Goal: Find specific page/section: Find specific page/section

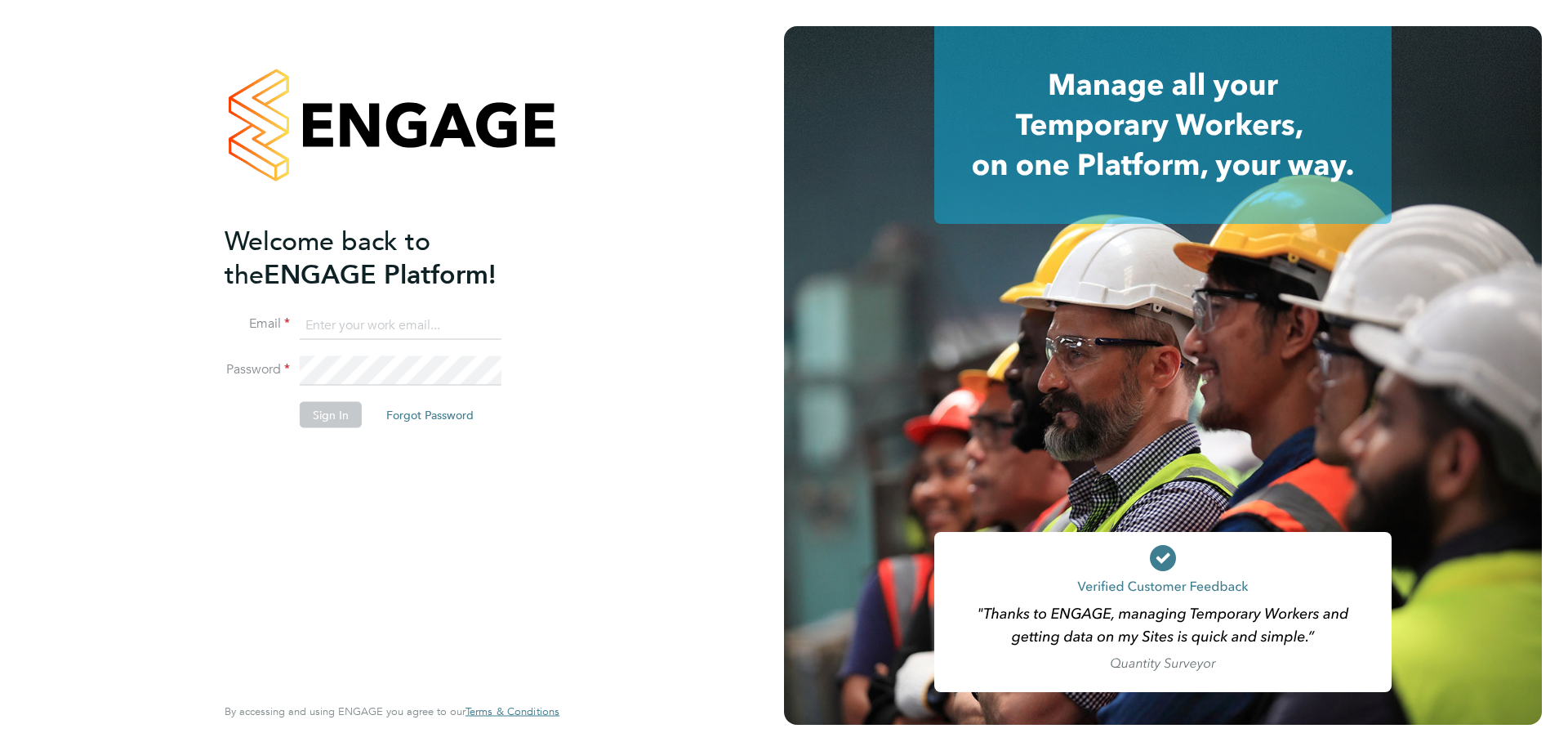
type input "alyssa.smith@linearrecruitment.co.uk"
click at [319, 413] on button "Sign In" at bounding box center [330, 414] width 62 height 26
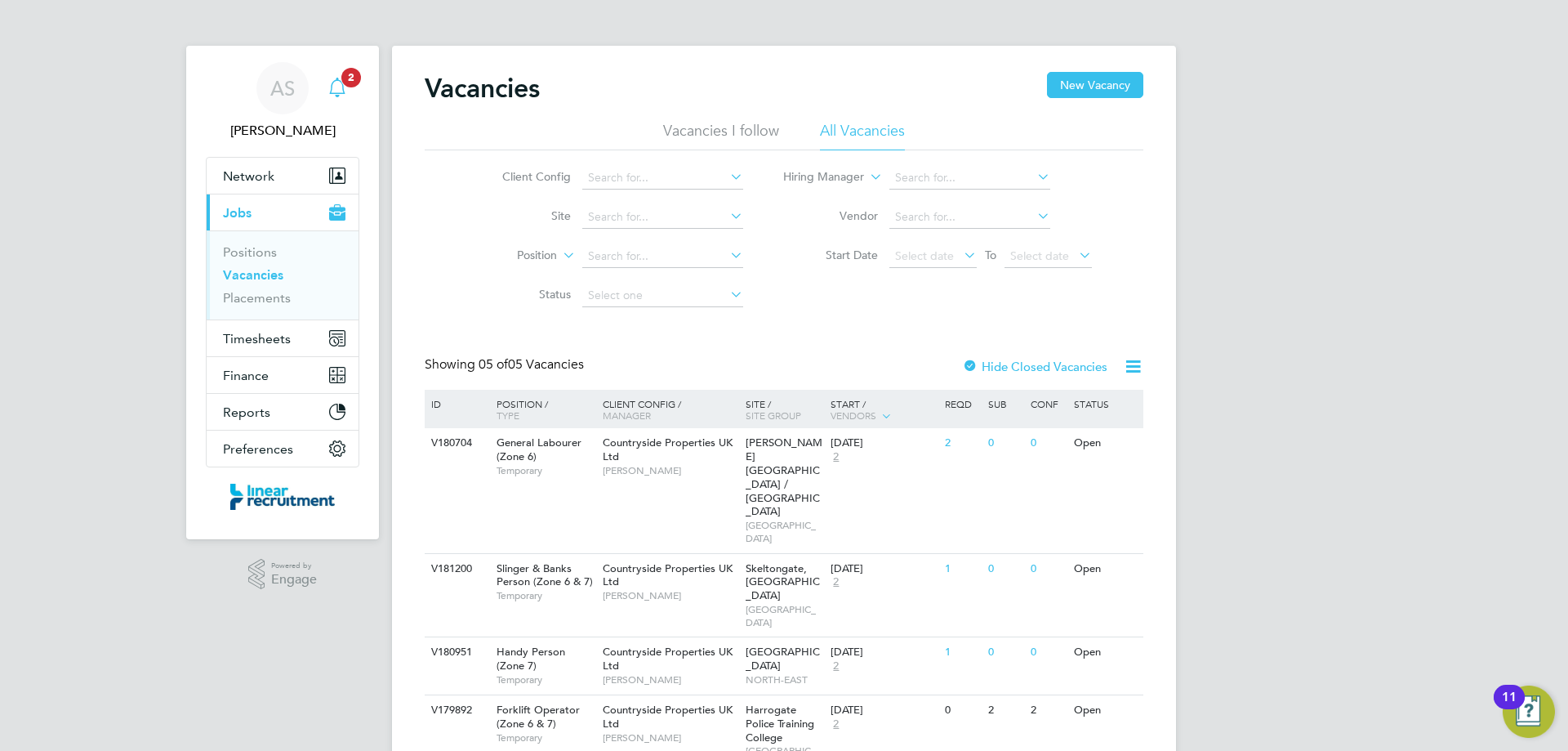
click at [336, 84] on icon "Main navigation" at bounding box center [337, 87] width 19 height 19
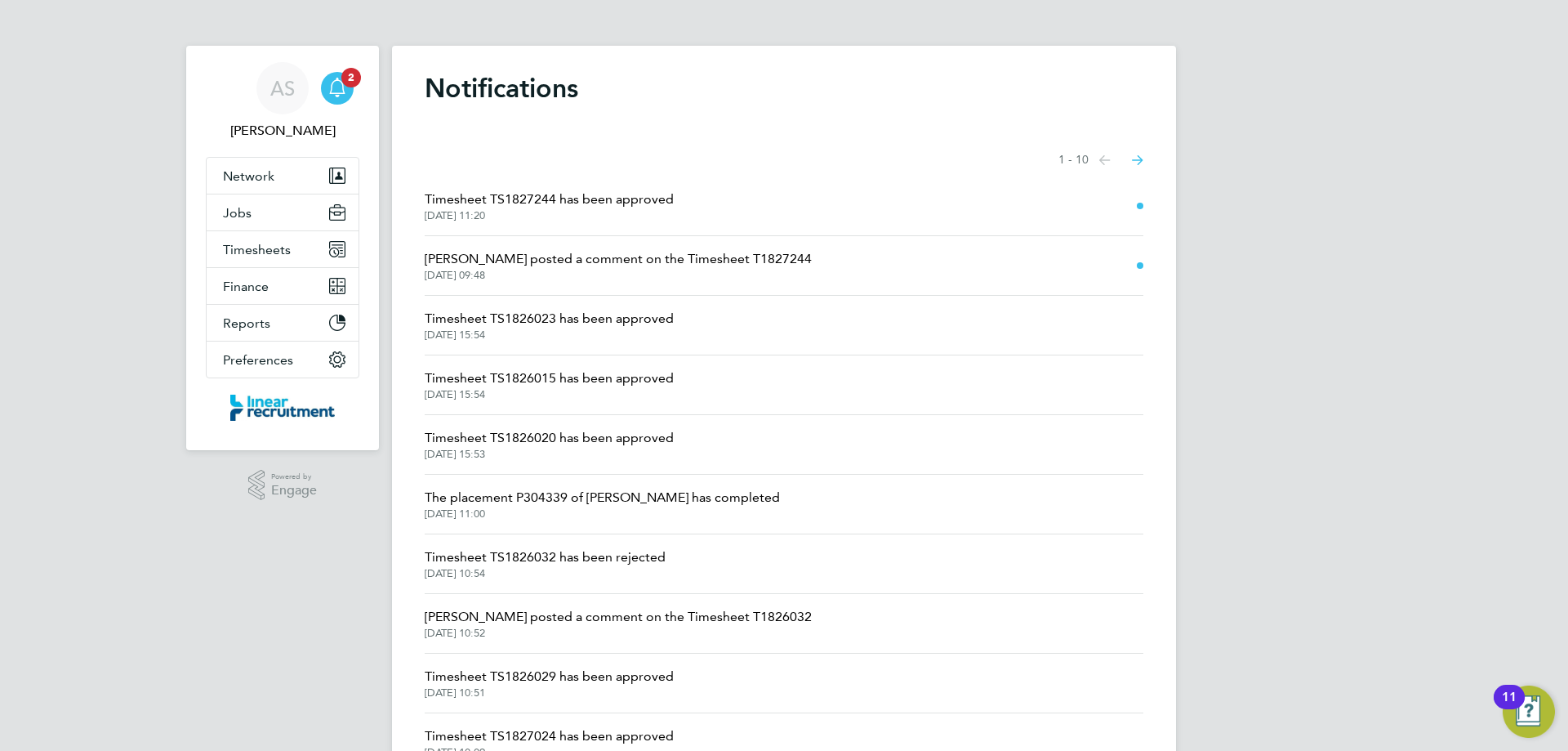
click at [545, 213] on span "24 Sep 2025, 11:20" at bounding box center [549, 215] width 249 height 13
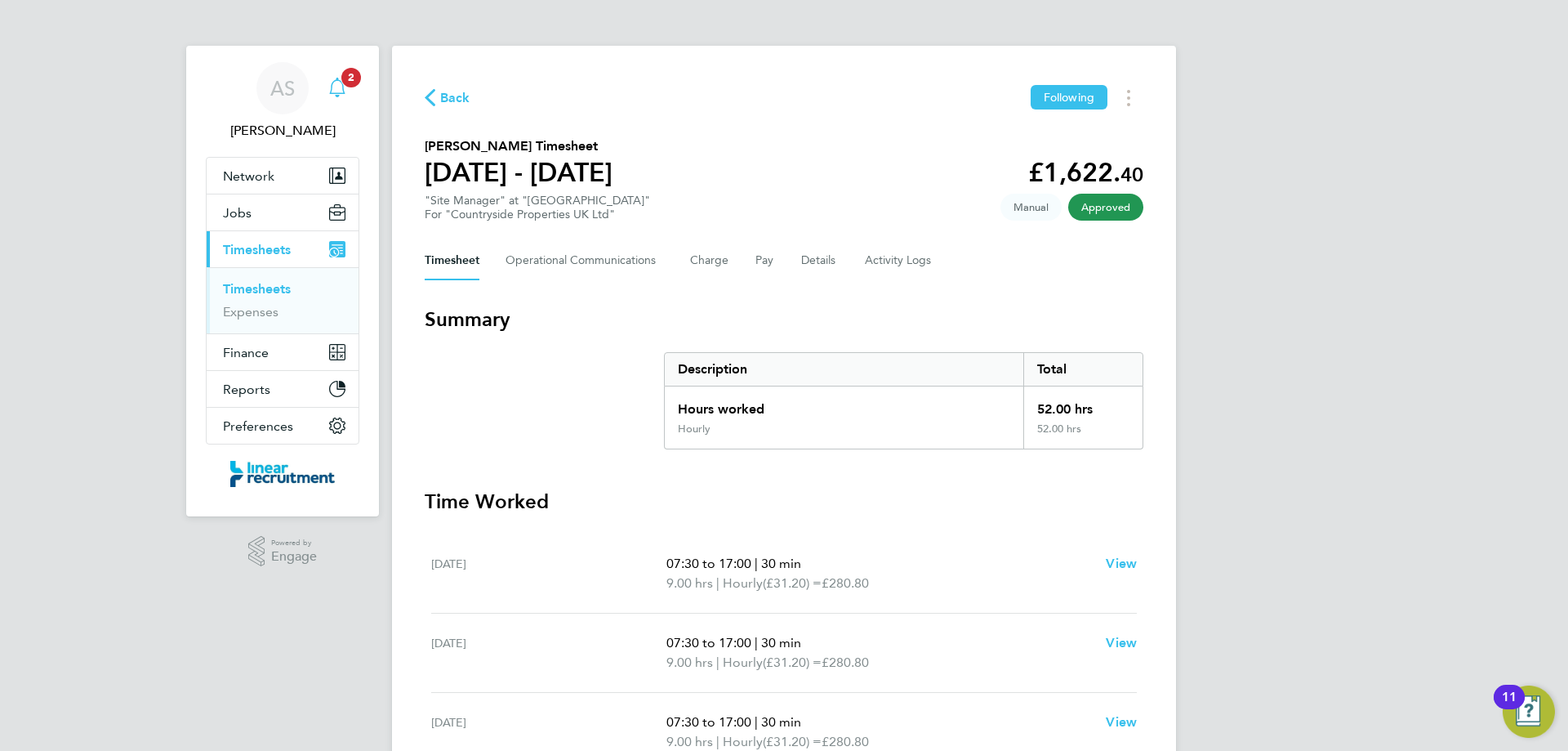
click at [341, 81] on app-badge "2" at bounding box center [351, 76] width 19 height 15
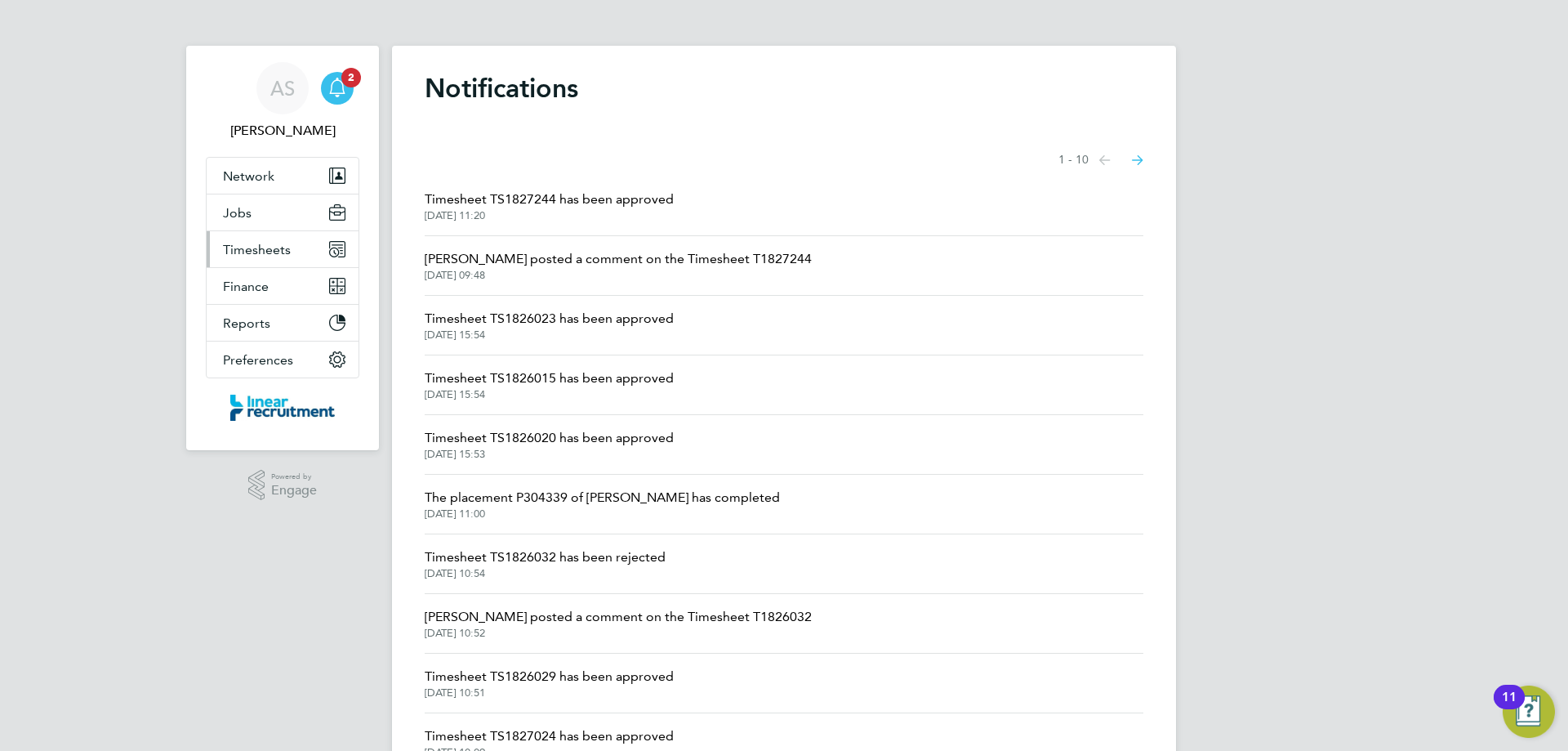
click at [268, 260] on button "Timesheets" at bounding box center [282, 249] width 152 height 36
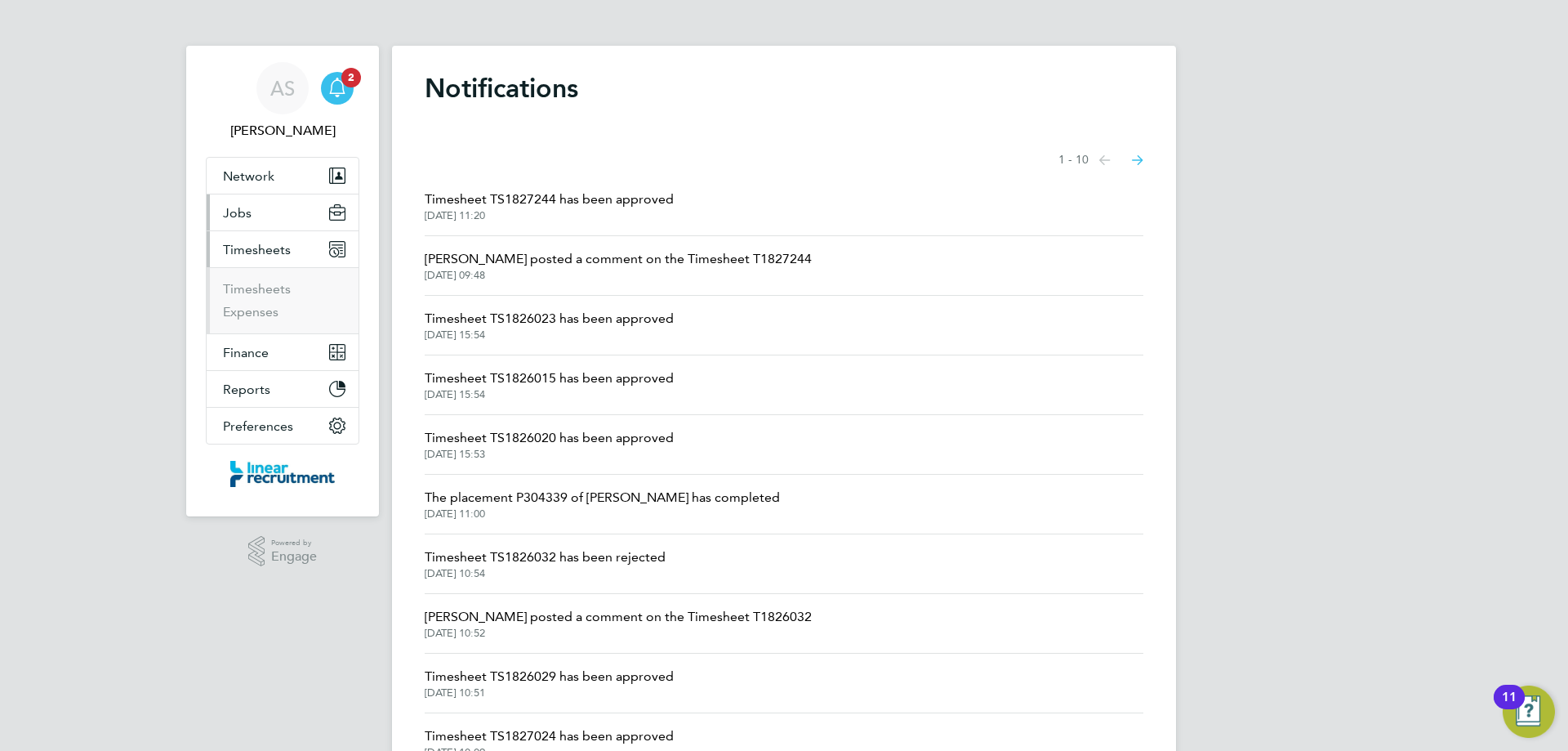
click at [269, 213] on button "Jobs" at bounding box center [282, 212] width 152 height 36
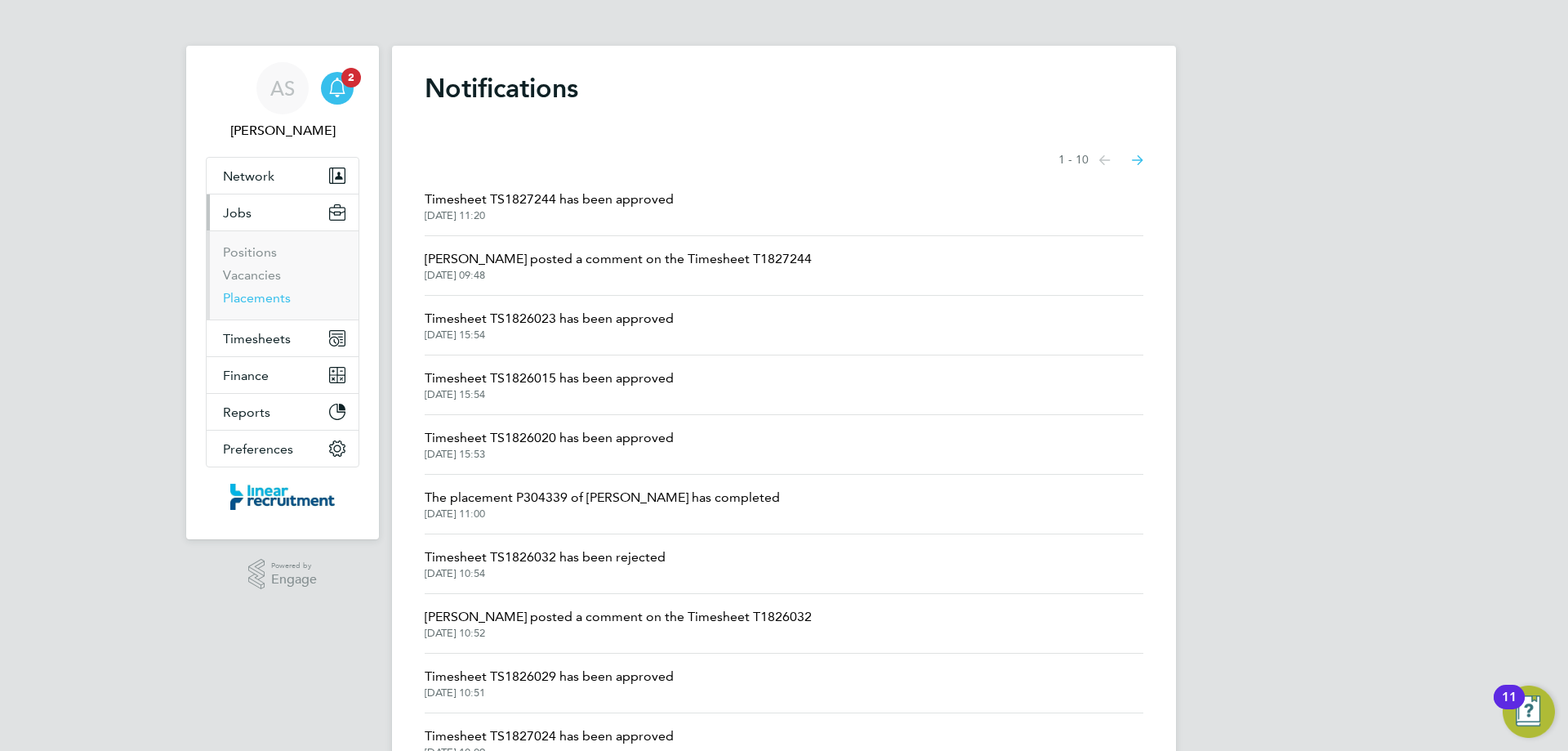
click at [255, 298] on link "Placements" at bounding box center [257, 298] width 68 height 15
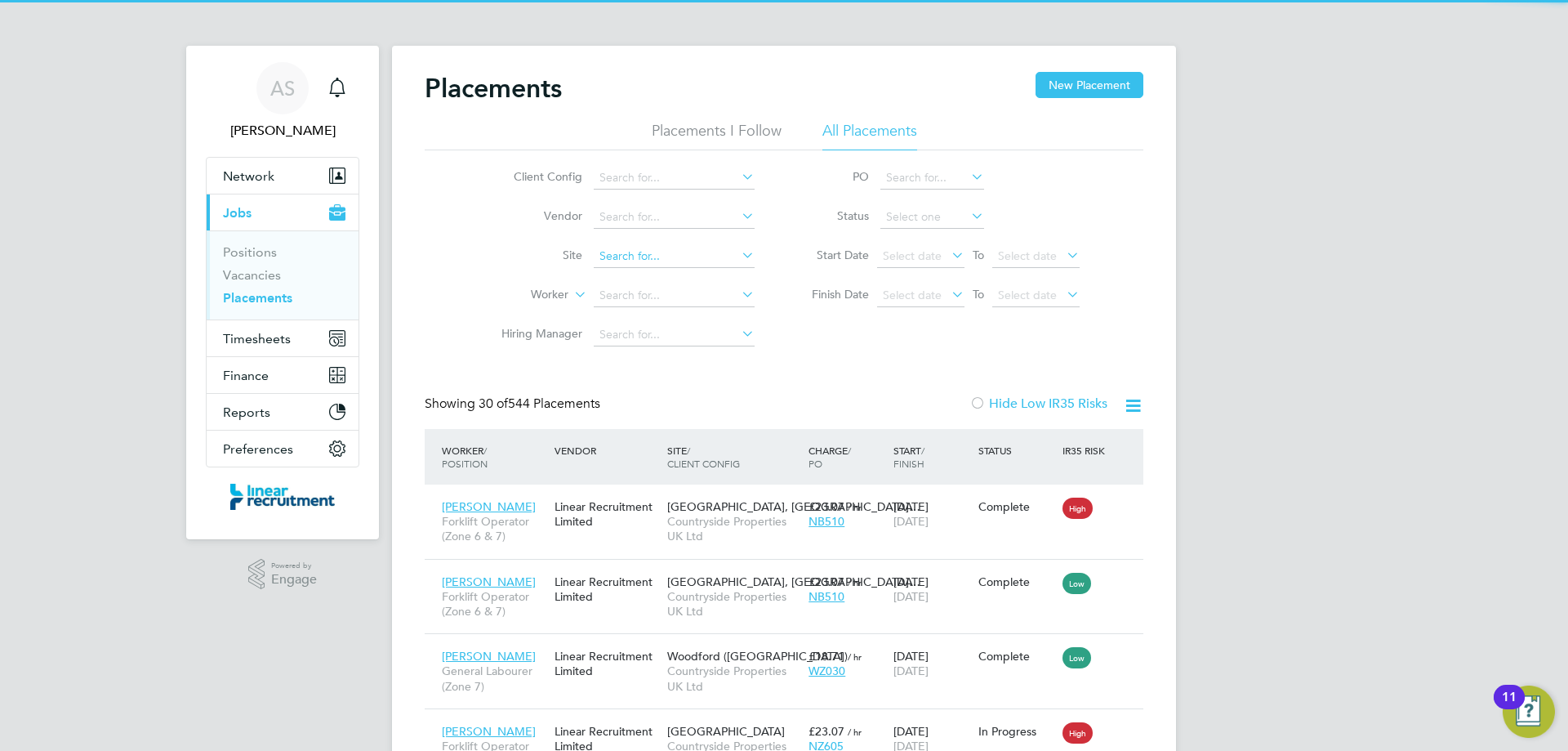
click at [622, 255] on input at bounding box center [674, 256] width 161 height 23
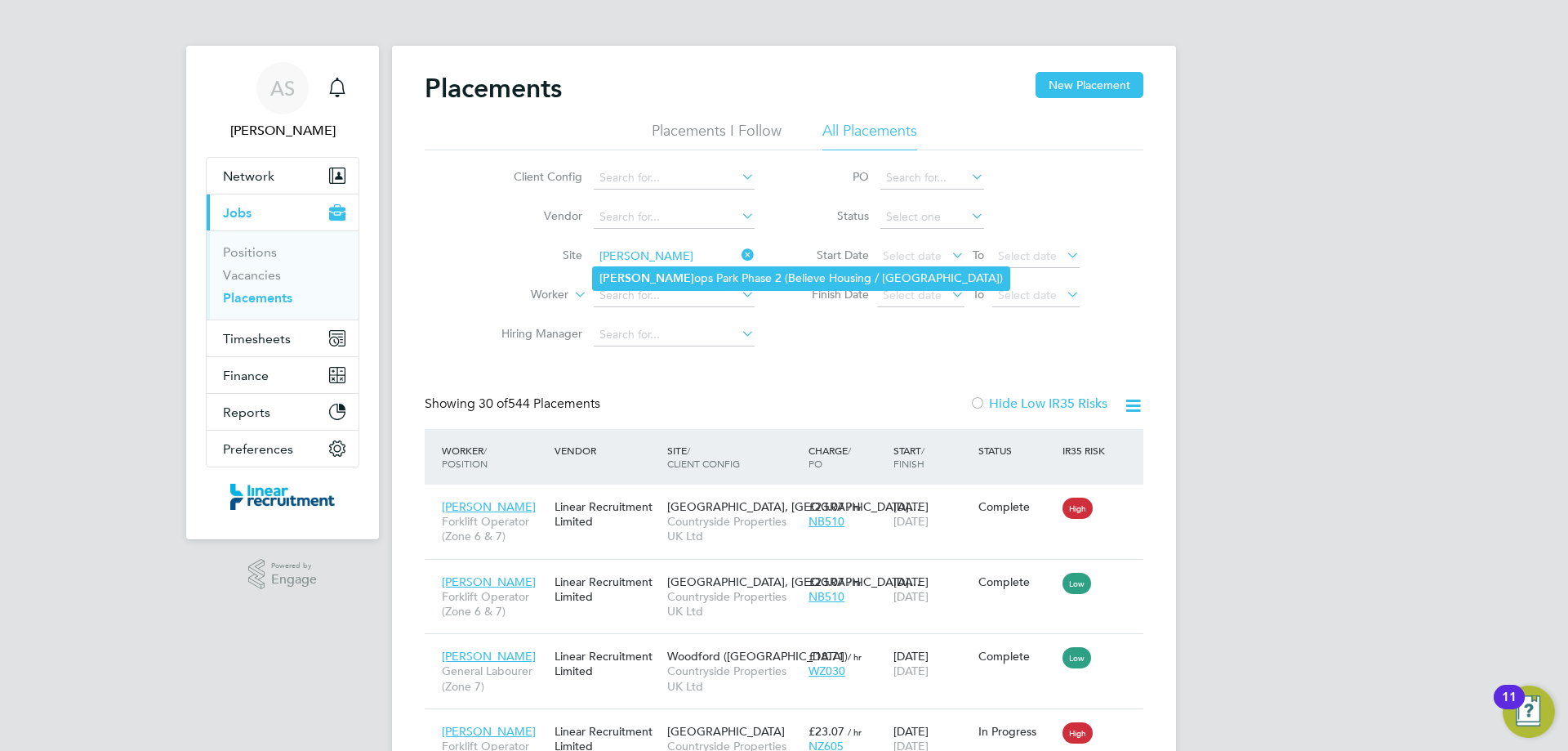
click at [631, 271] on li "Bish ops Park Phase 2 (Believe Housing / Linden)" at bounding box center [801, 278] width 417 height 22
type input "Bishops Park Phase 2 (Believe Housing / Linden)"
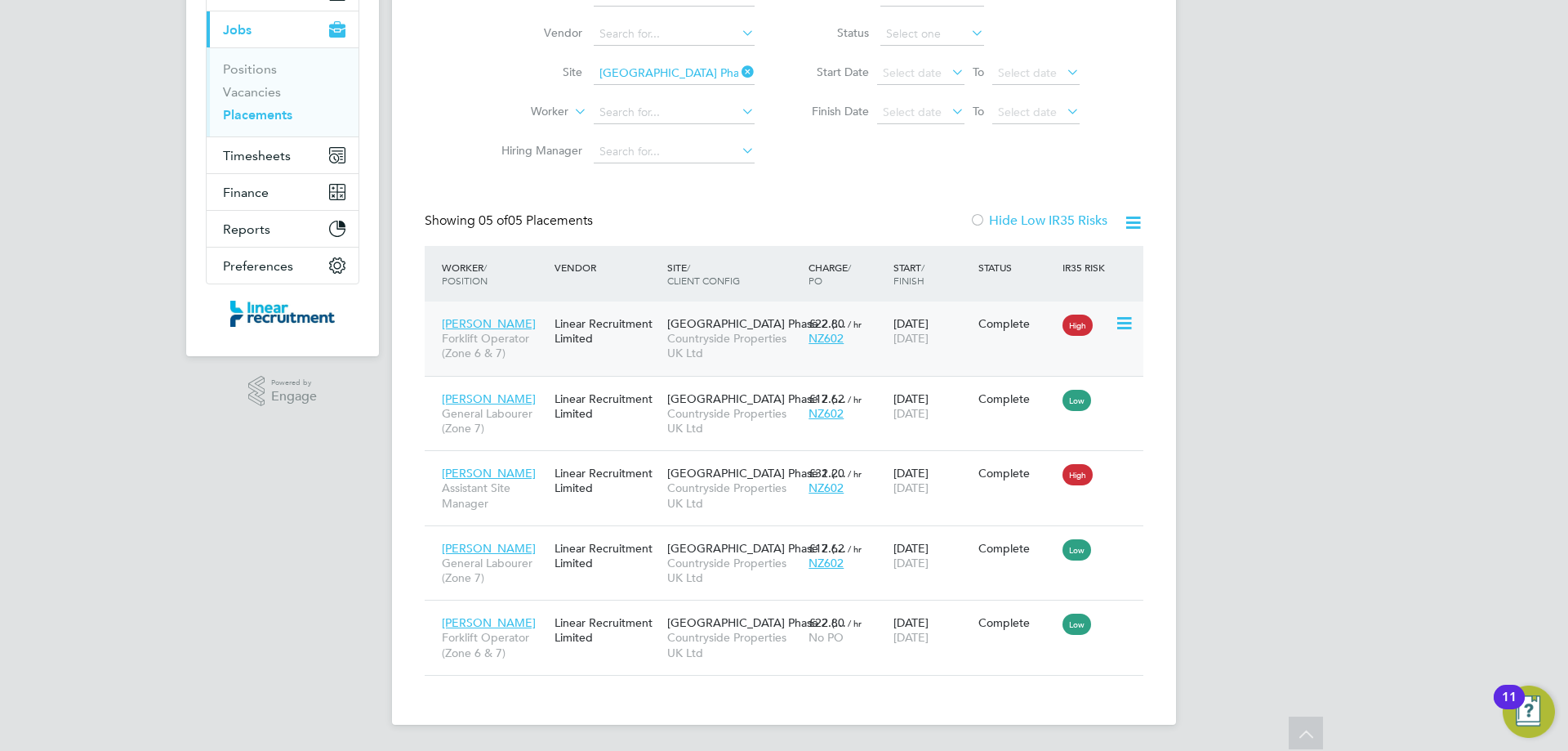
click at [484, 323] on span "[PERSON_NAME]" at bounding box center [489, 323] width 94 height 14
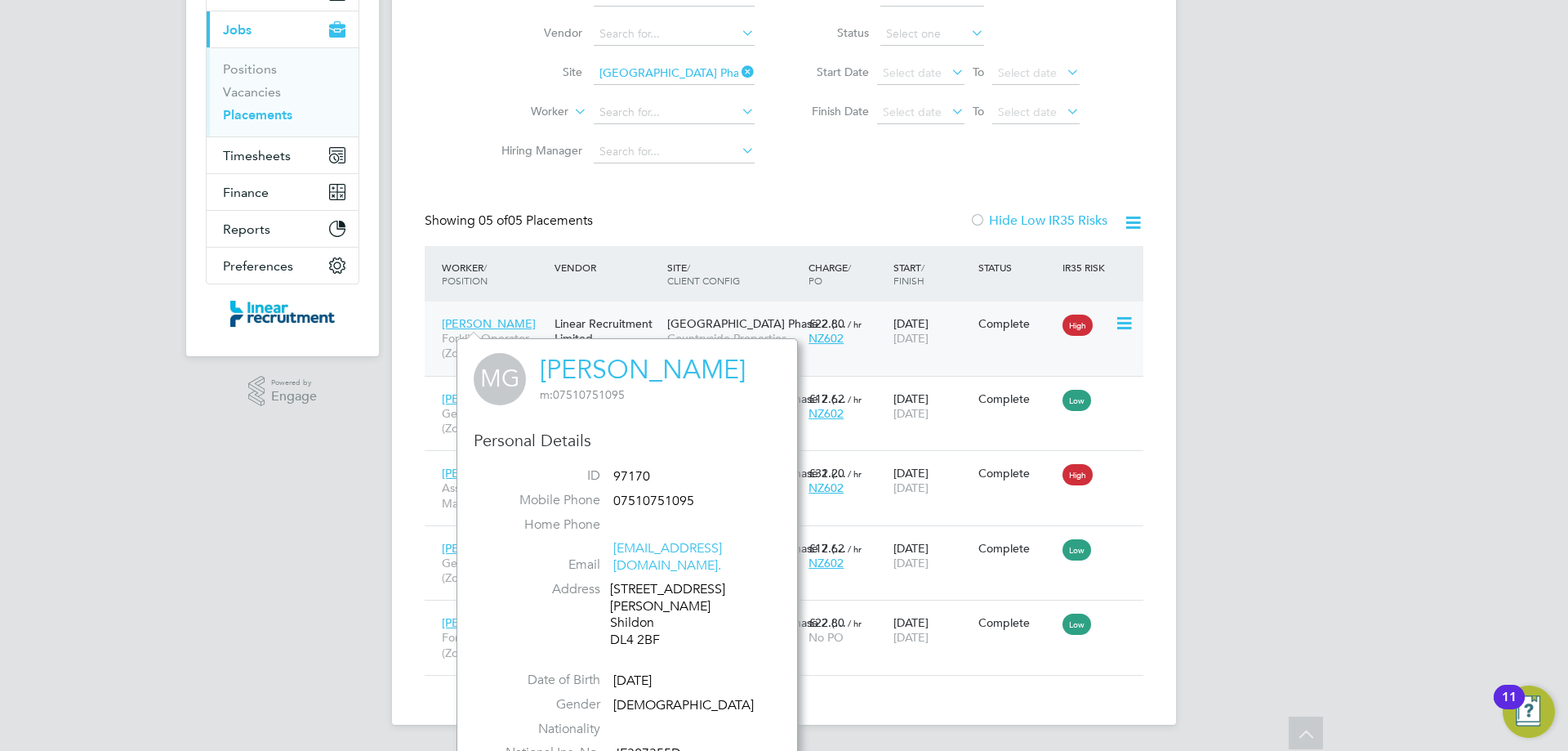
click at [882, 358] on div "Matthew Guyll Forklift Operator (Zone 6 & 7) Linear Recruitment Limited Bishops…" at bounding box center [784, 339] width 718 height 75
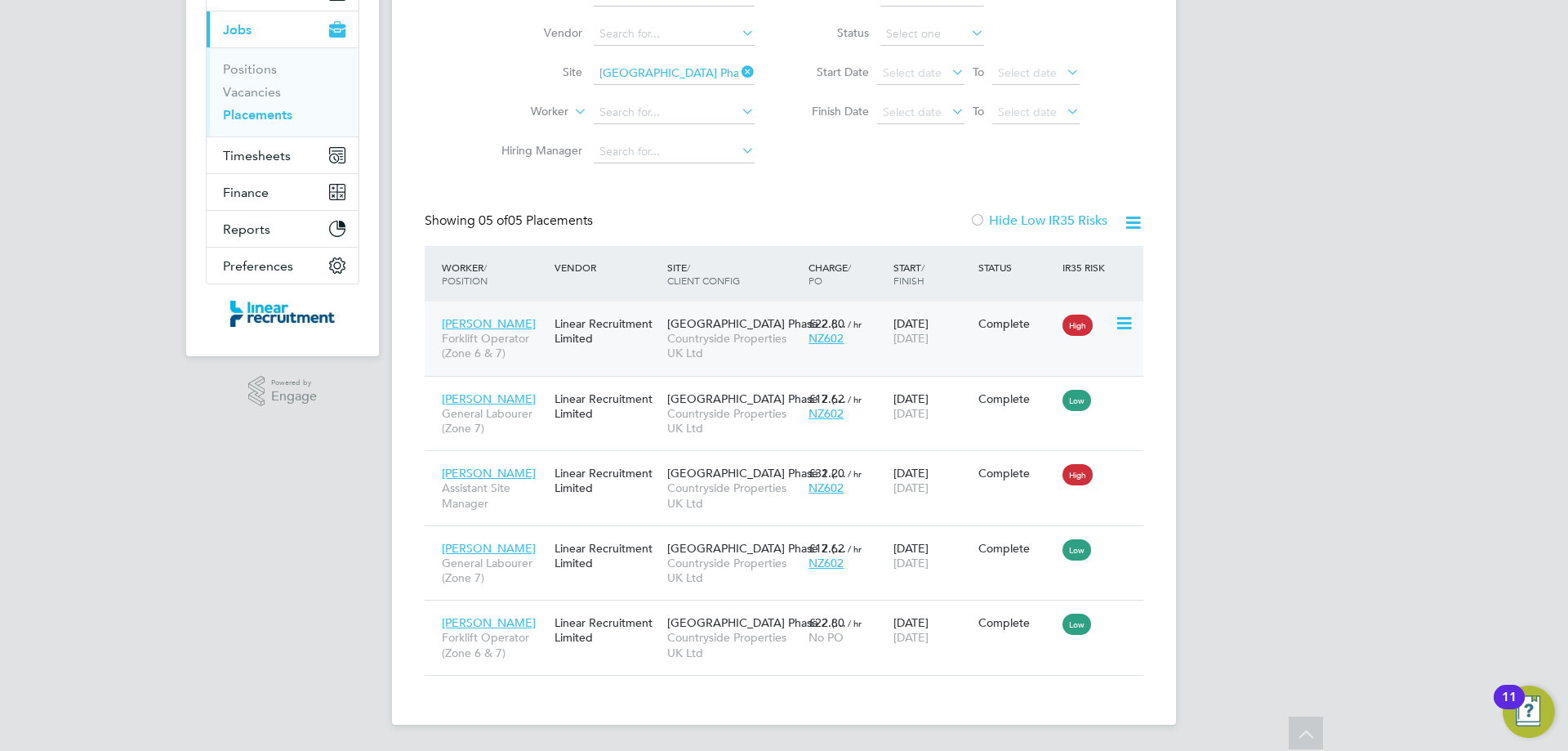
click at [718, 335] on span "Countryside Properties UK Ltd" at bounding box center [734, 345] width 133 height 30
click at [587, 437] on div "Owen Black General Labourer (Zone 7) Linear Recruitment Limited Bishops Park Ph…" at bounding box center [784, 413] width 718 height 75
click at [724, 430] on span "Countryside Properties UK Ltd" at bounding box center [734, 420] width 133 height 30
click at [760, 566] on span "Countryside Properties UK Ltd" at bounding box center [734, 570] width 133 height 30
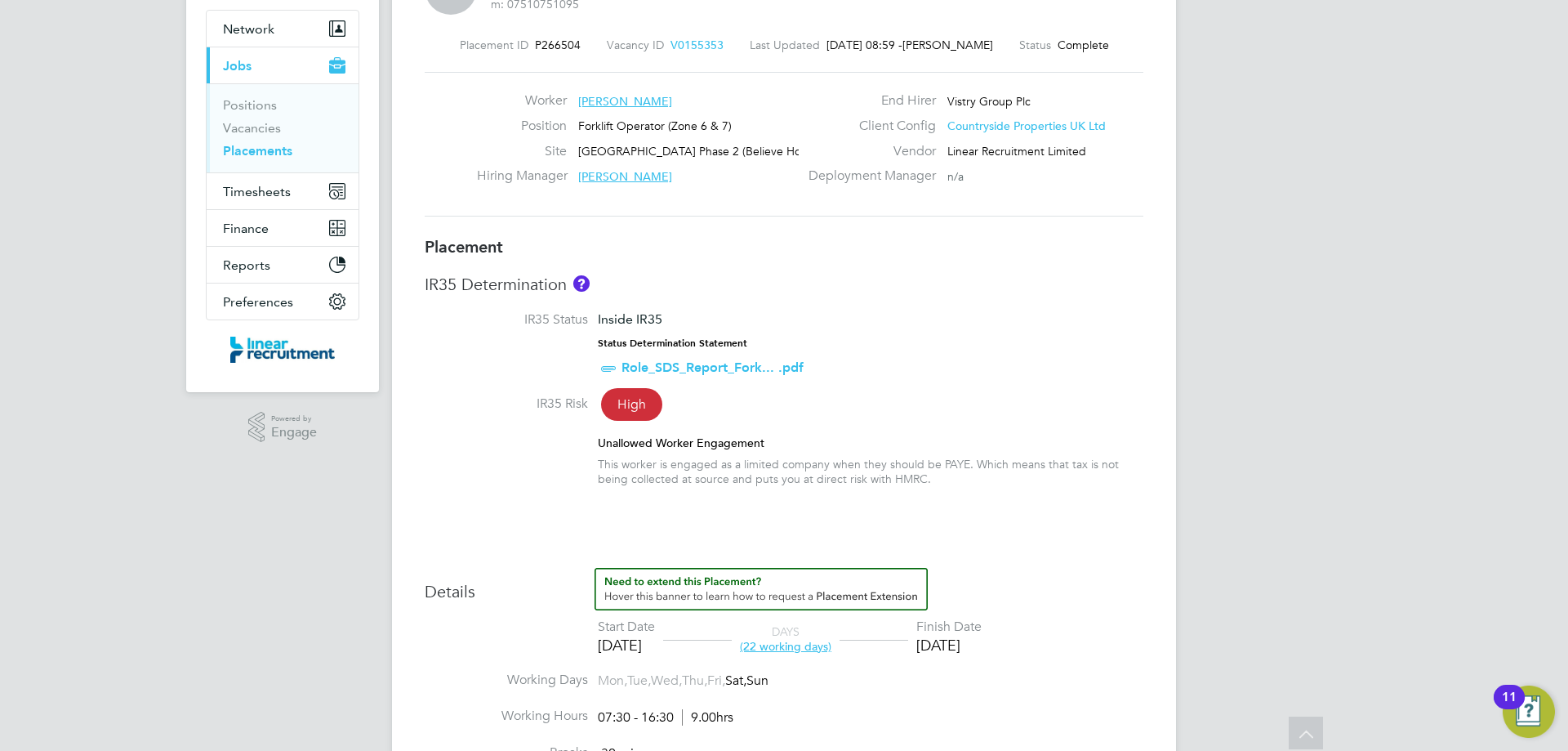
scroll to position [23, 0]
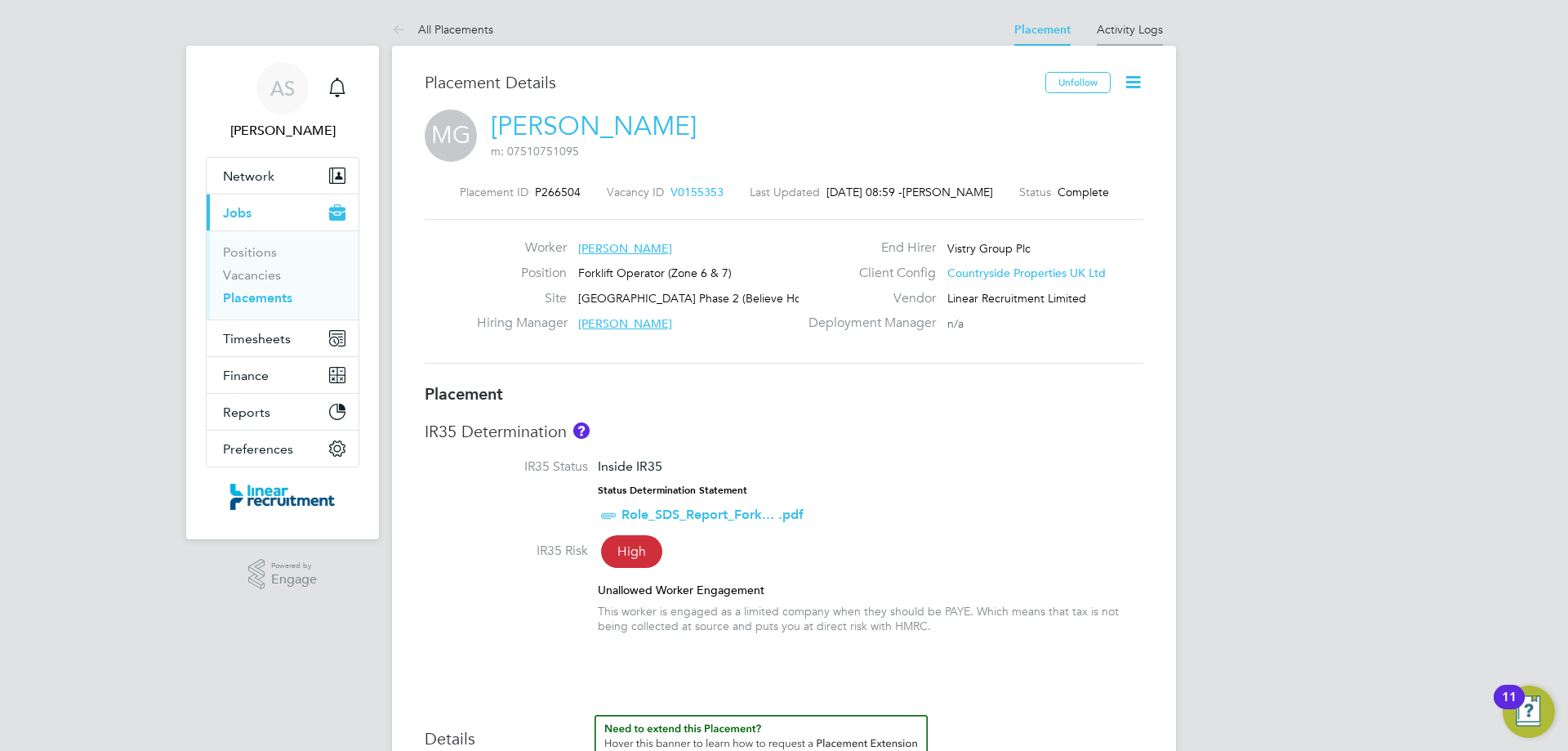
click at [1141, 33] on link "Activity Logs" at bounding box center [1130, 29] width 66 height 14
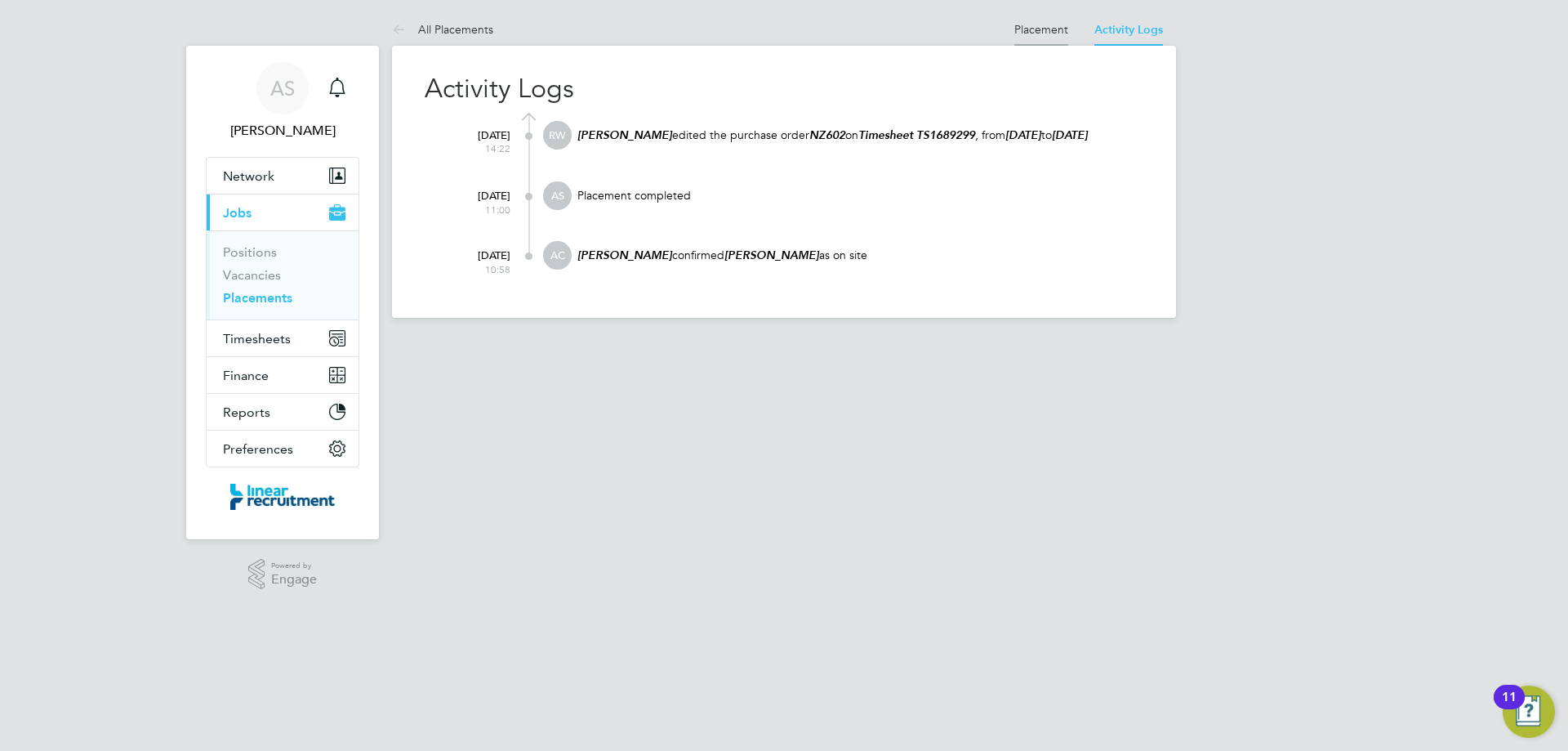
click at [1024, 31] on link "Placement" at bounding box center [1041, 29] width 54 height 14
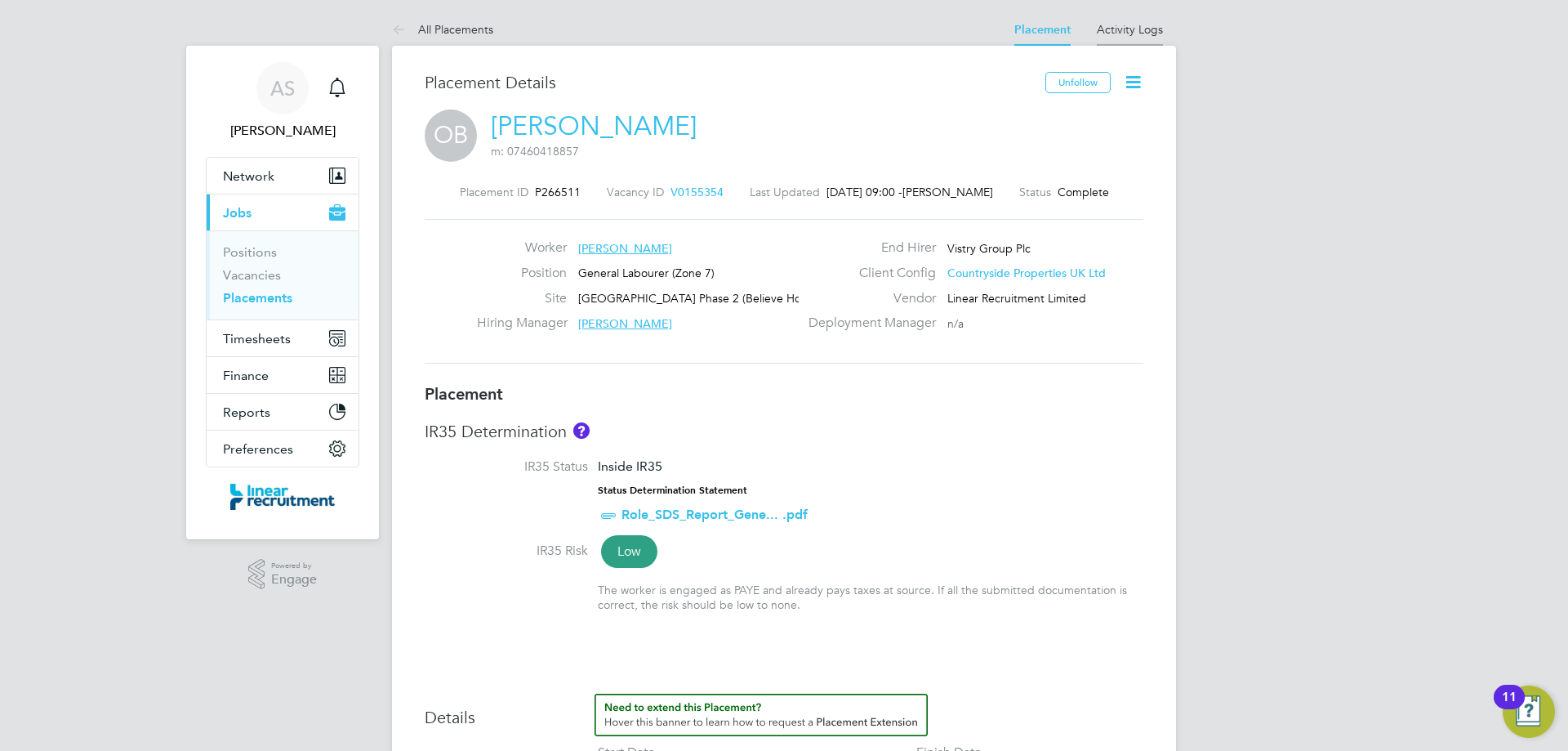
click at [1119, 34] on link "Activity Logs" at bounding box center [1130, 29] width 66 height 14
click at [693, 189] on span "V0157746" at bounding box center [696, 192] width 53 height 14
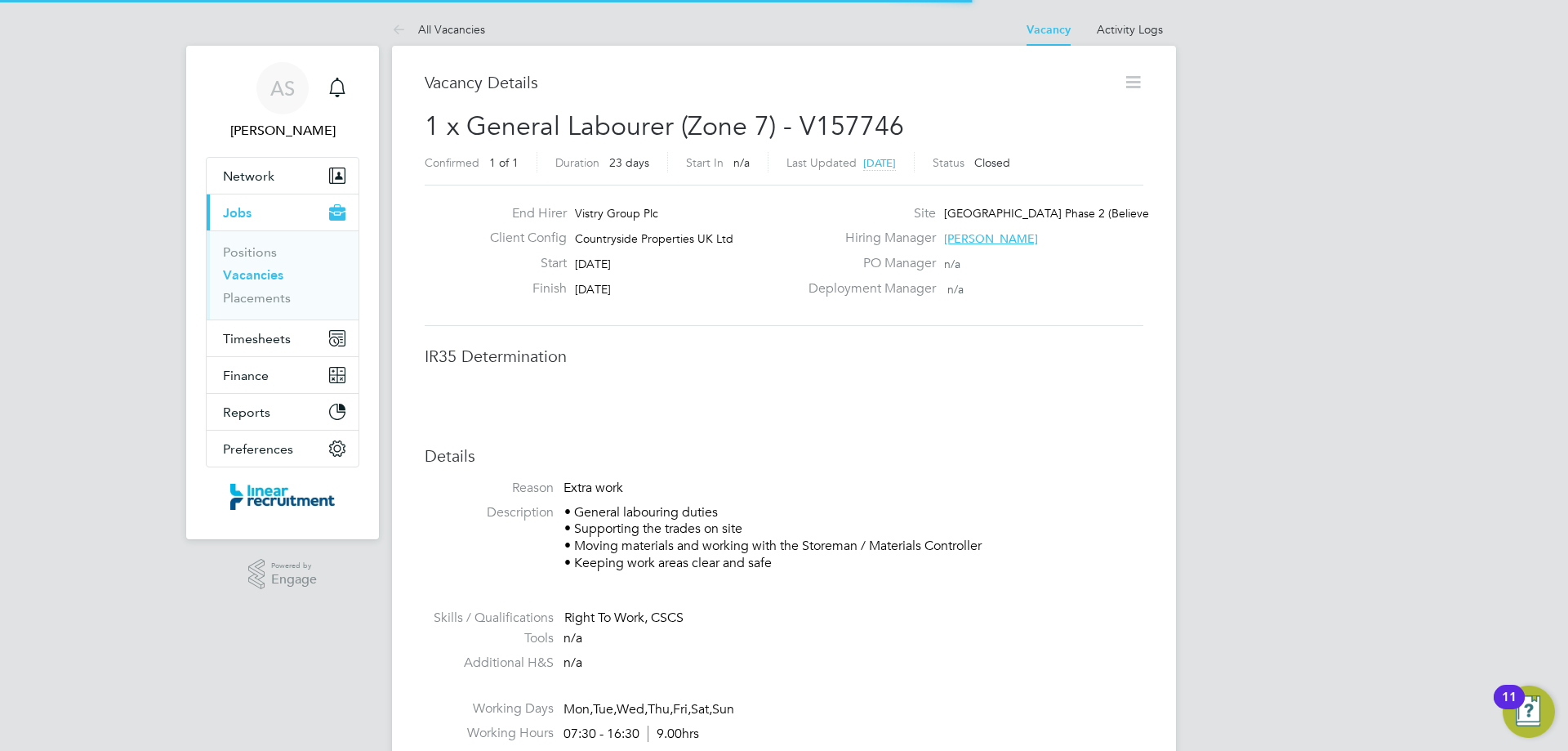
scroll to position [8, 8]
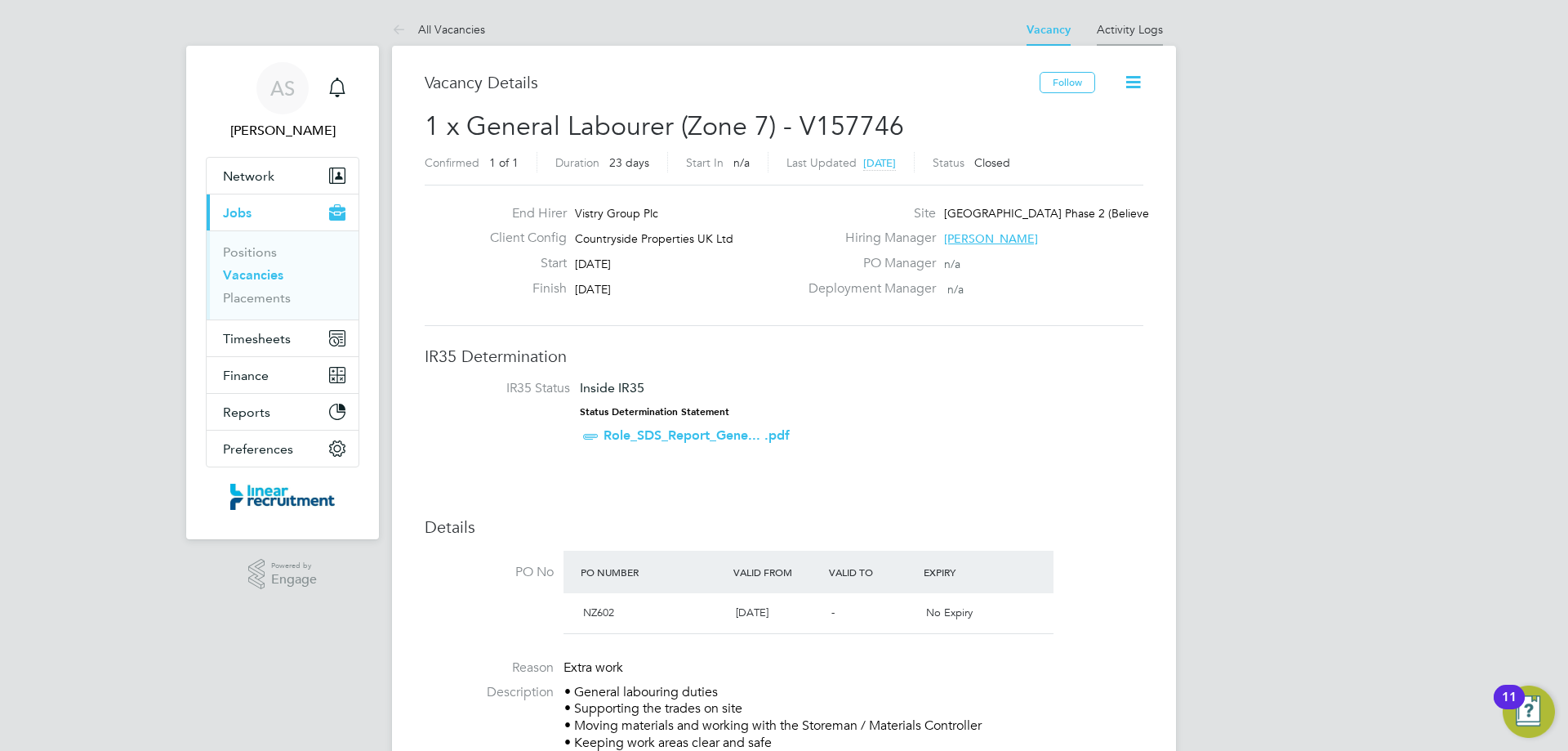
click at [1148, 28] on link "Activity Logs" at bounding box center [1130, 29] width 66 height 14
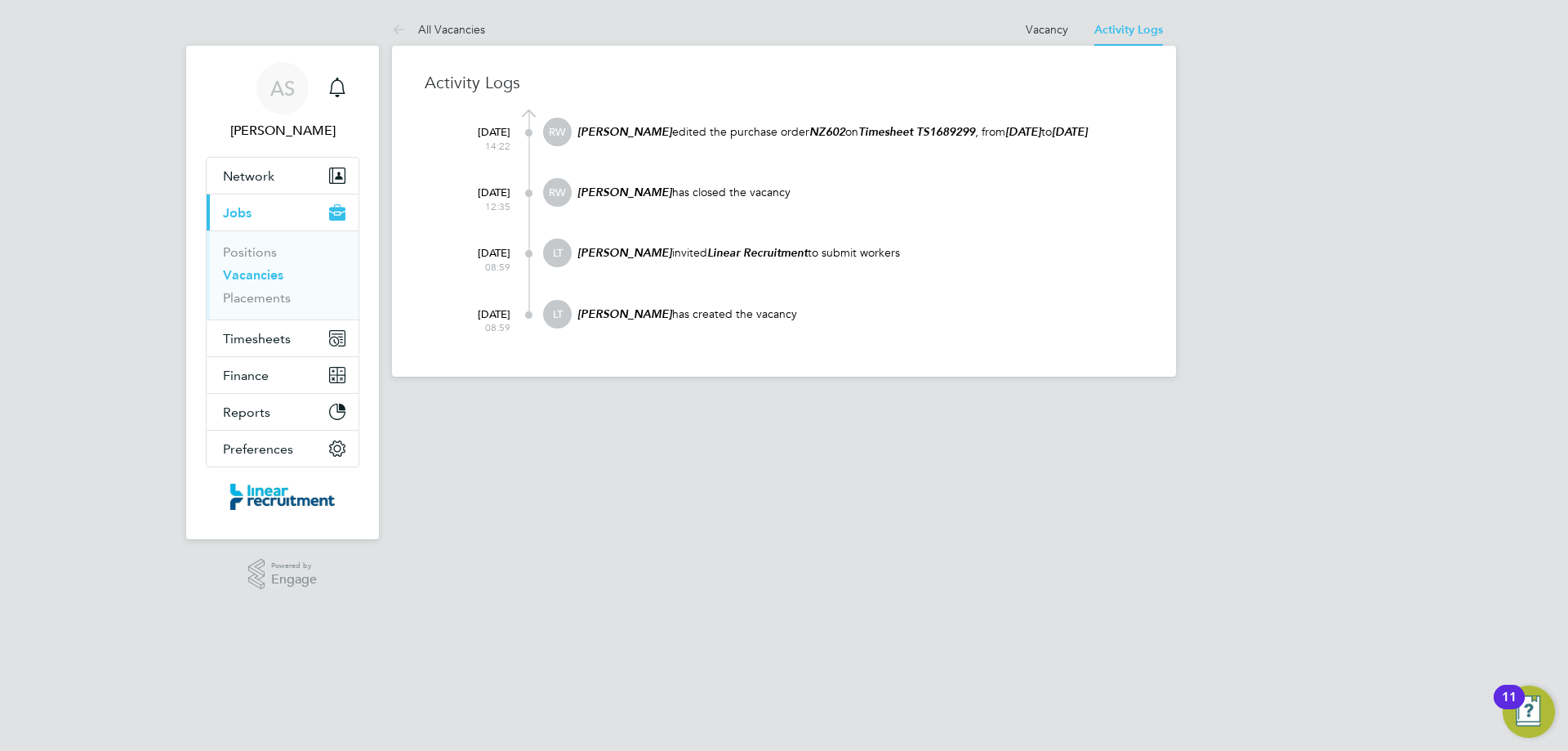
click at [273, 283] on li "Vacancies" at bounding box center [284, 278] width 123 height 23
click at [267, 276] on link "Vacancies" at bounding box center [252, 275] width 60 height 15
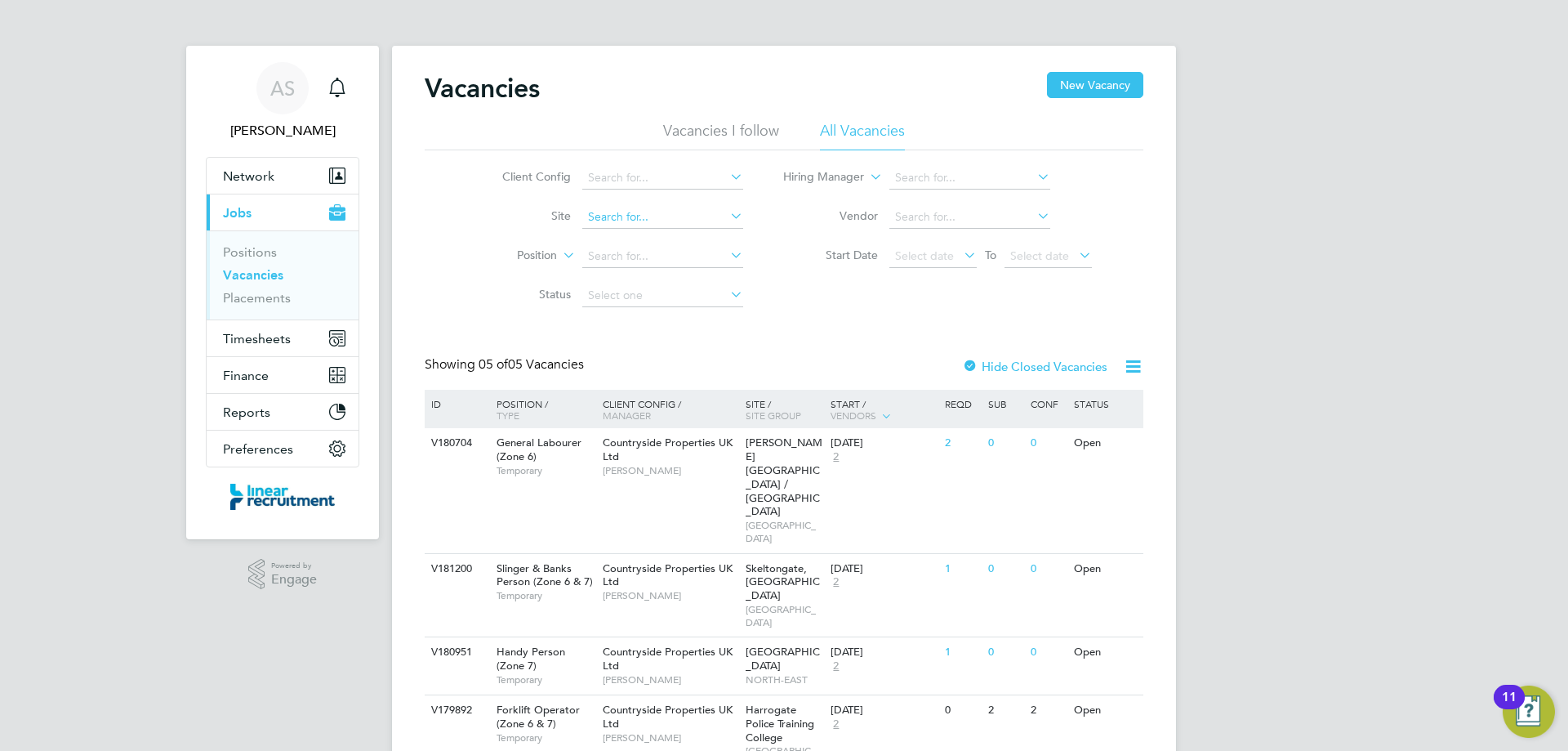
click at [632, 222] on input at bounding box center [662, 217] width 161 height 23
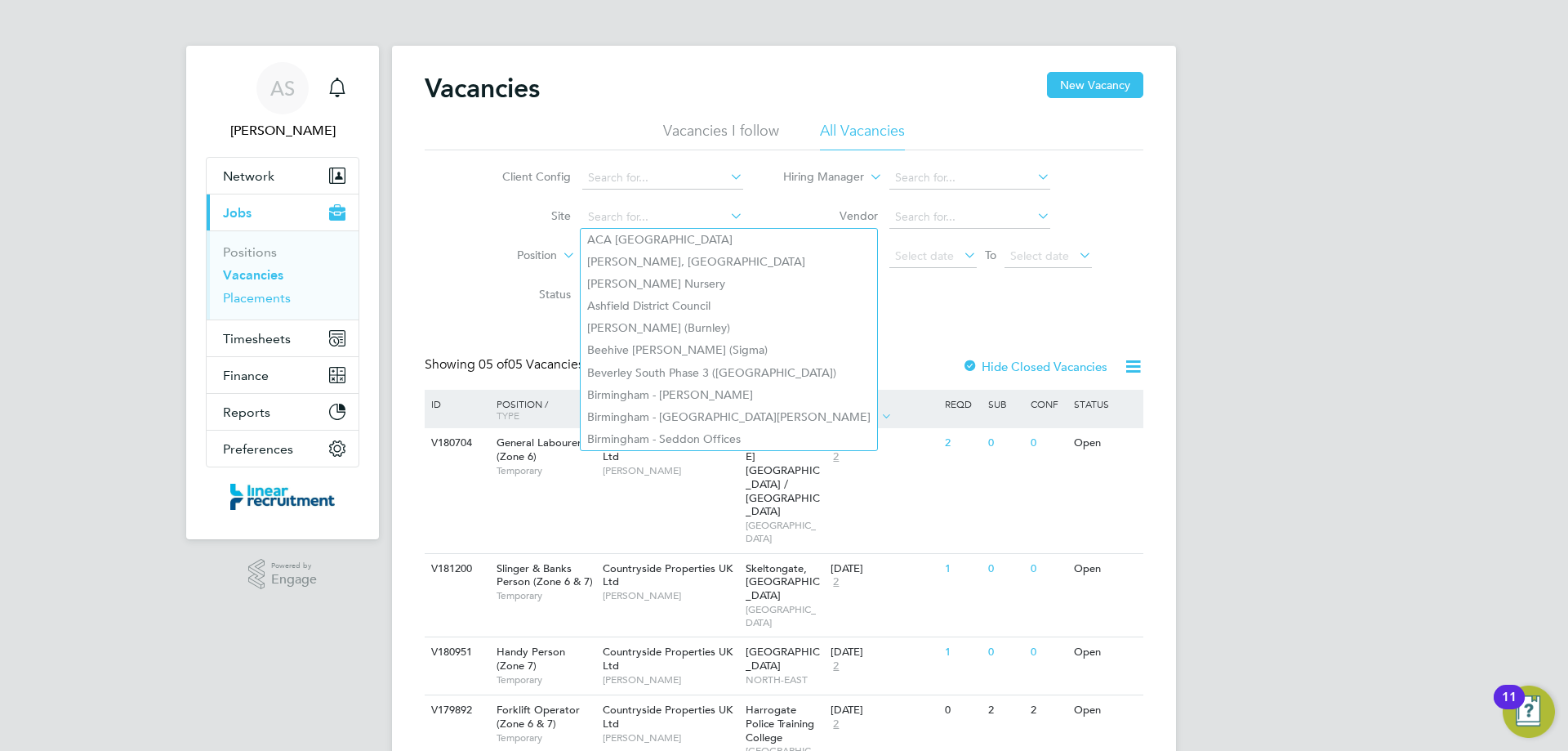
click at [253, 303] on link "Placements" at bounding box center [257, 298] width 68 height 15
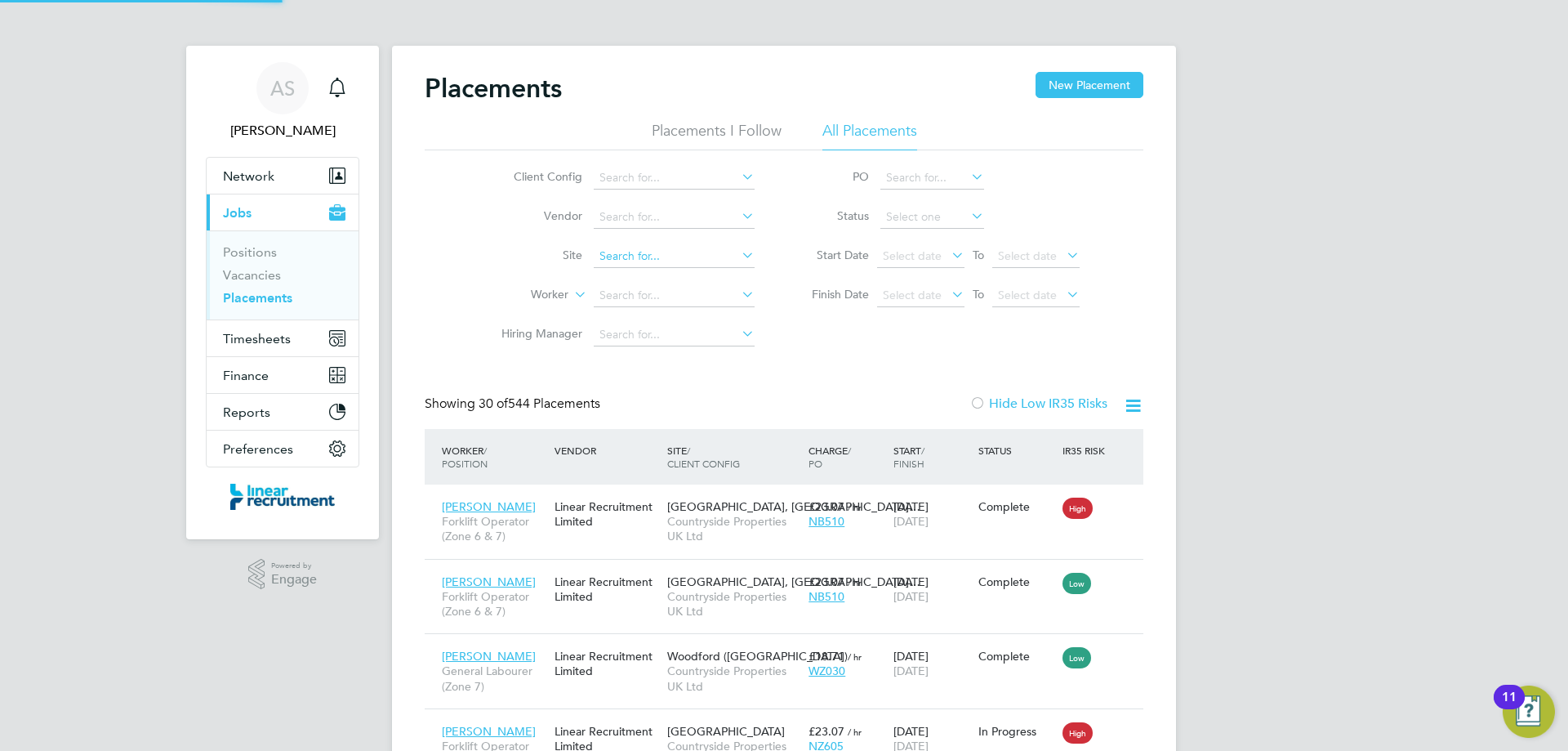
scroll to position [61, 142]
click at [637, 254] on input at bounding box center [674, 256] width 161 height 23
click at [679, 275] on li "Bis hops Park Phase 2 (Believe Housing / Linden)" at bounding box center [798, 278] width 411 height 22
type input "Bishops Park Phase 2 (Believe Housing / Linden)"
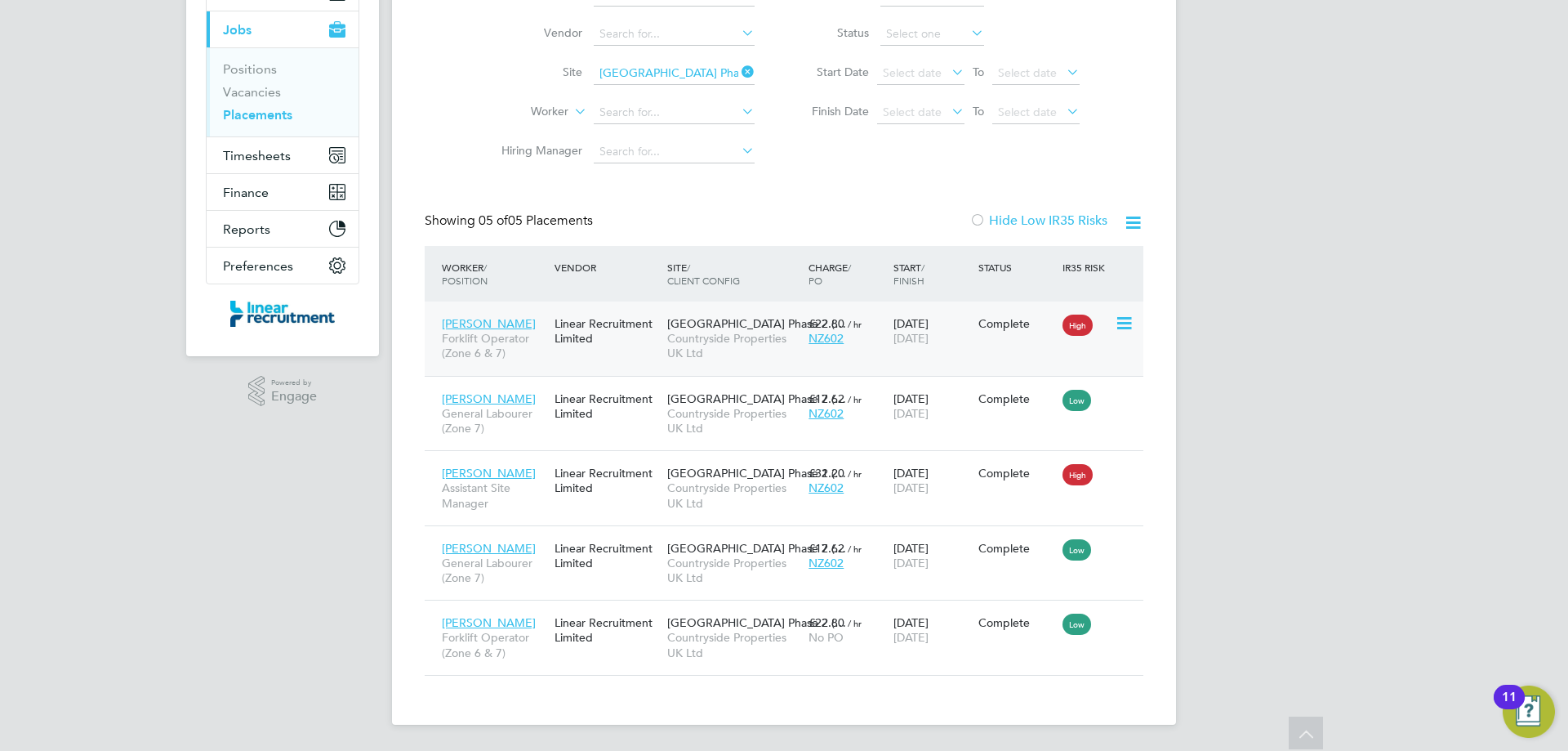
click at [754, 356] on span "Countryside Properties UK Ltd" at bounding box center [734, 345] width 133 height 30
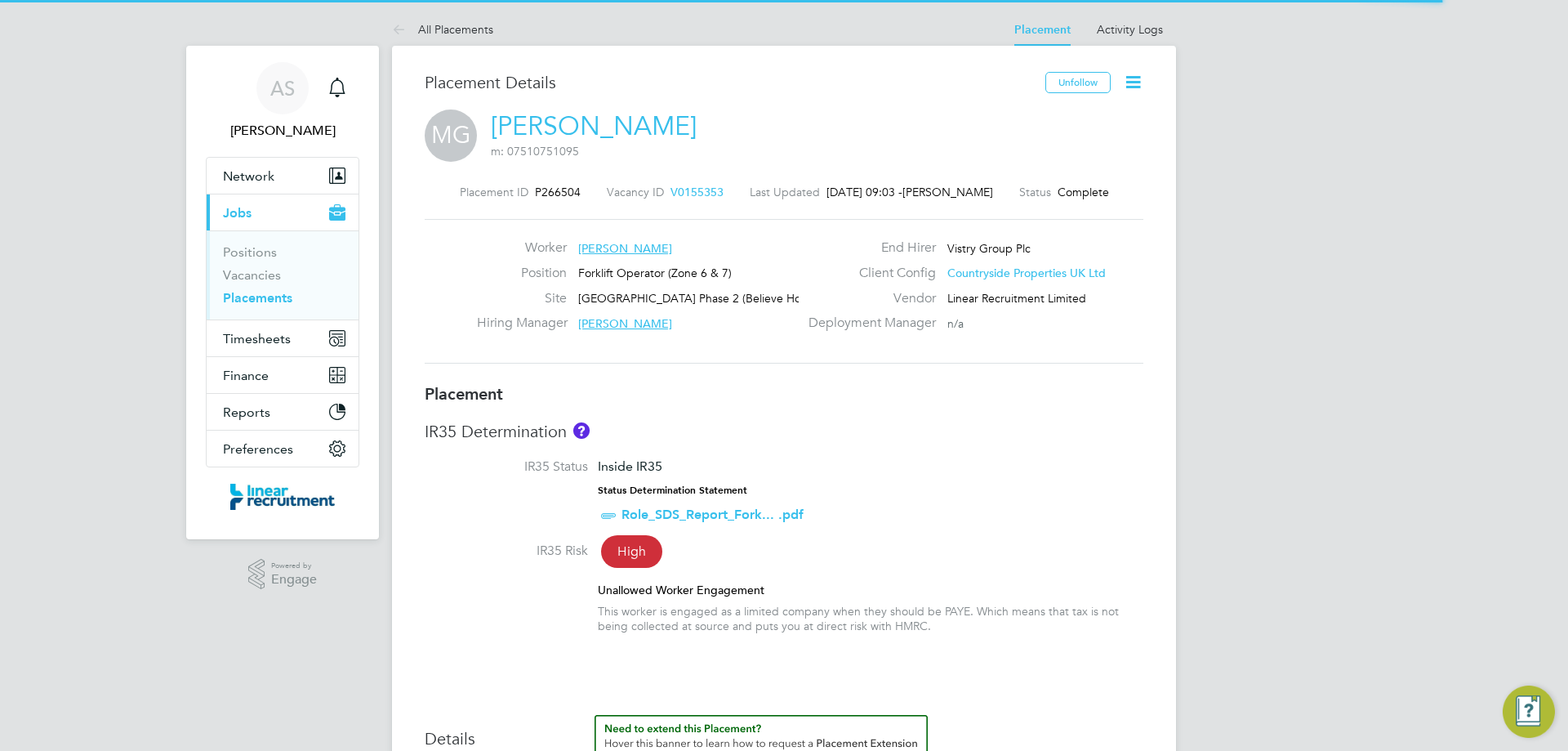
click at [679, 194] on span "V0155353" at bounding box center [696, 192] width 53 height 14
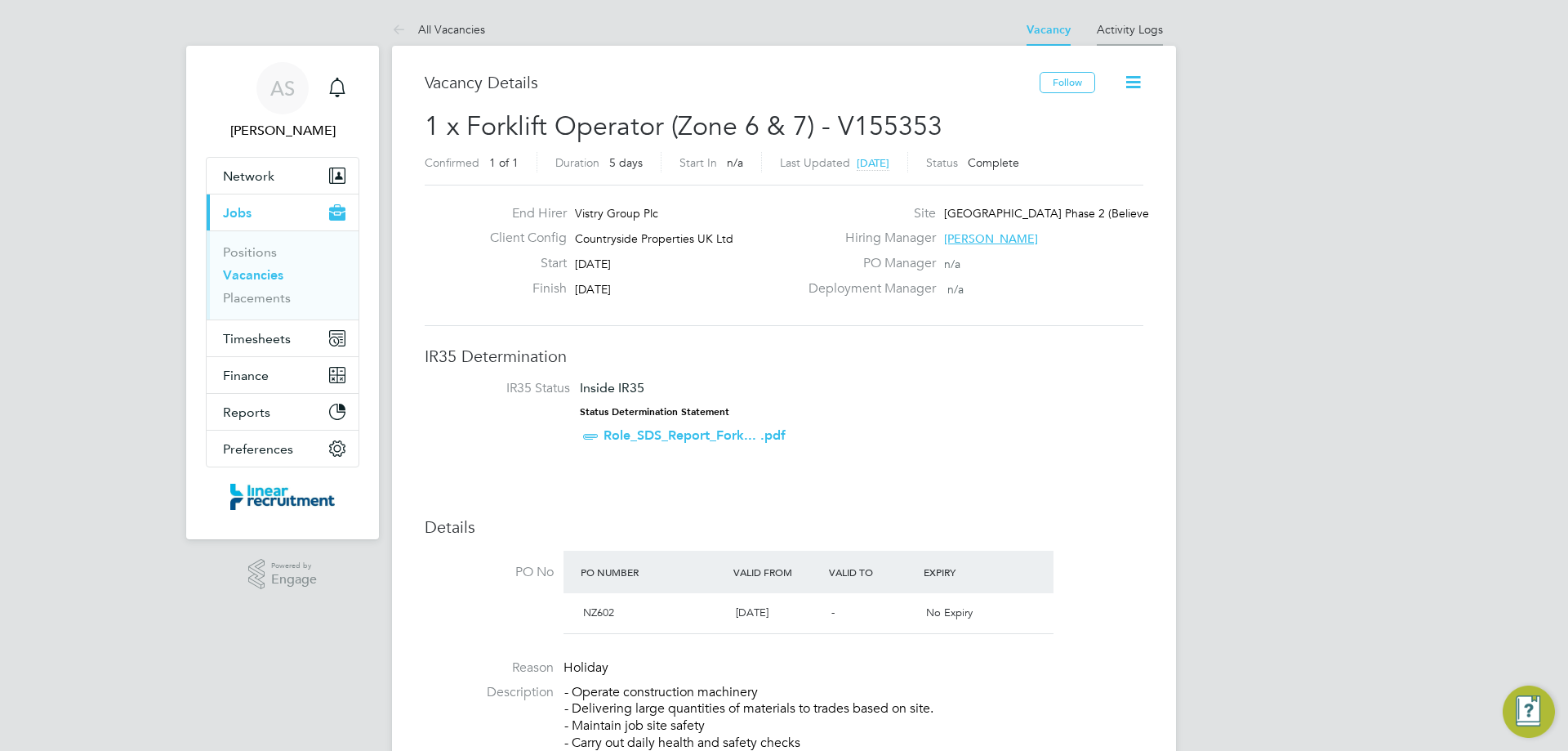
click at [1129, 26] on link "Activity Logs" at bounding box center [1130, 29] width 66 height 14
